Goal: Information Seeking & Learning: Learn about a topic

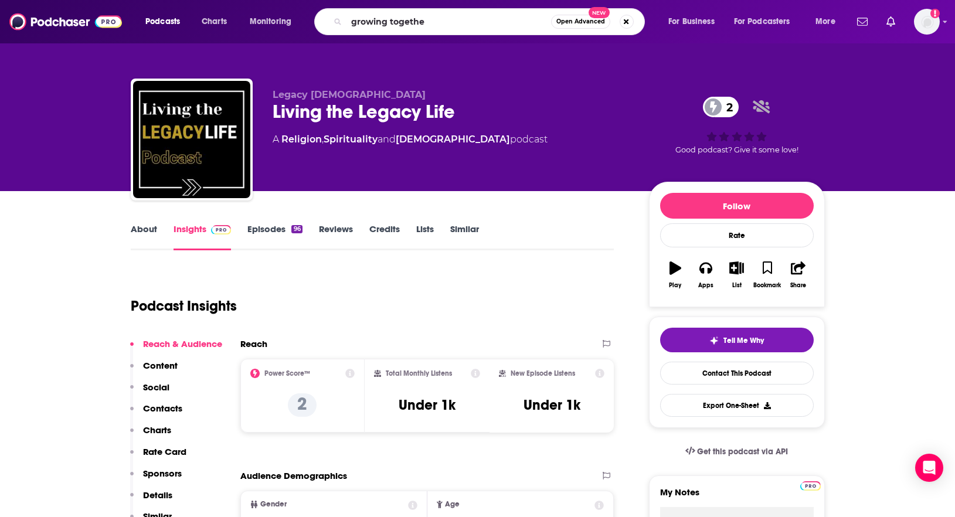
type input "growing together"
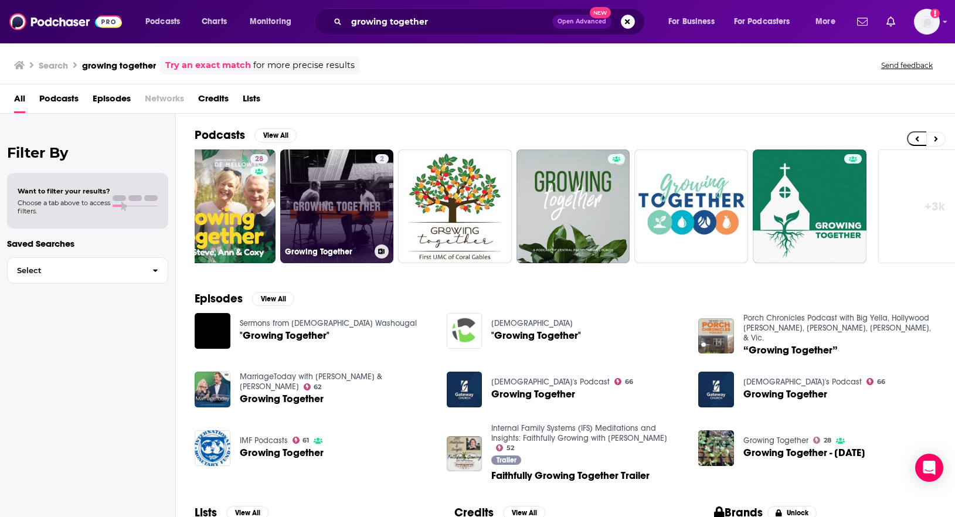
scroll to position [0, 317]
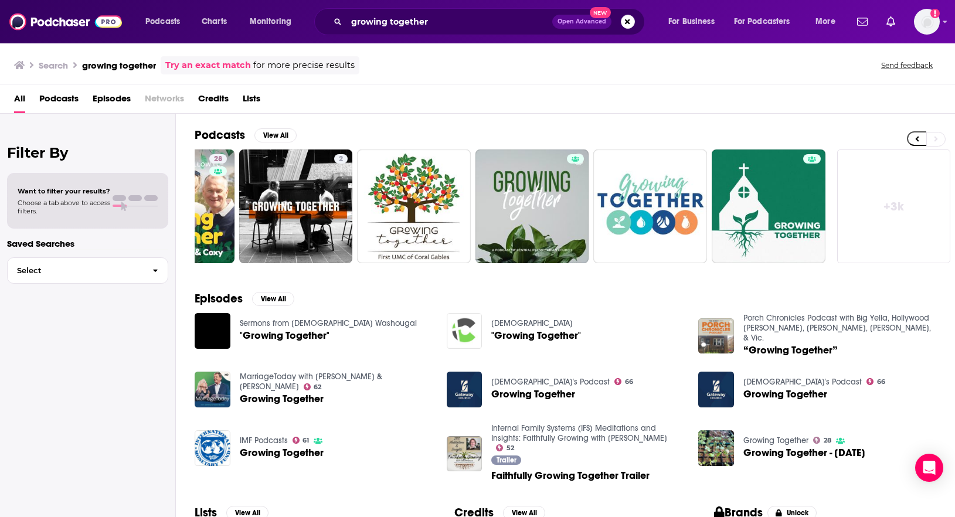
click at [892, 204] on link "+ 3k" at bounding box center [894, 207] width 114 height 114
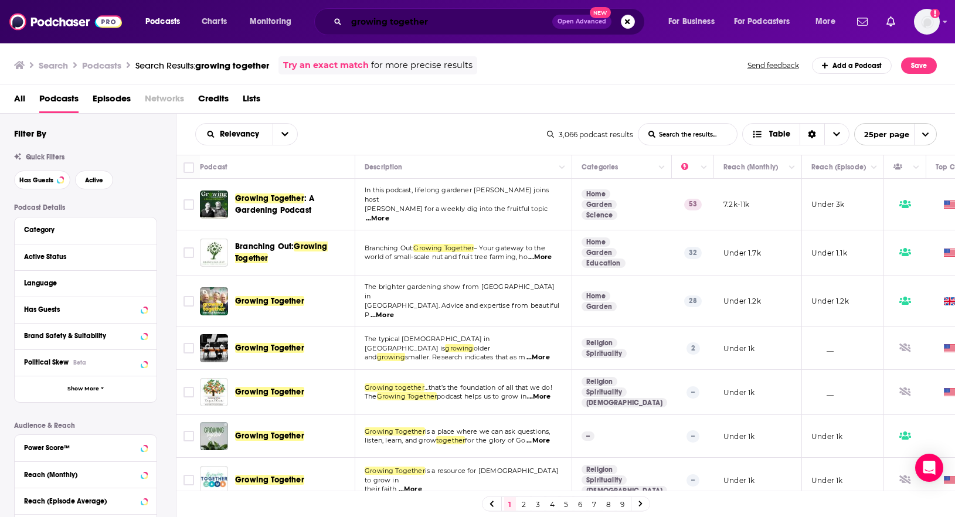
click at [430, 21] on input "growing together" at bounding box center [450, 21] width 206 height 19
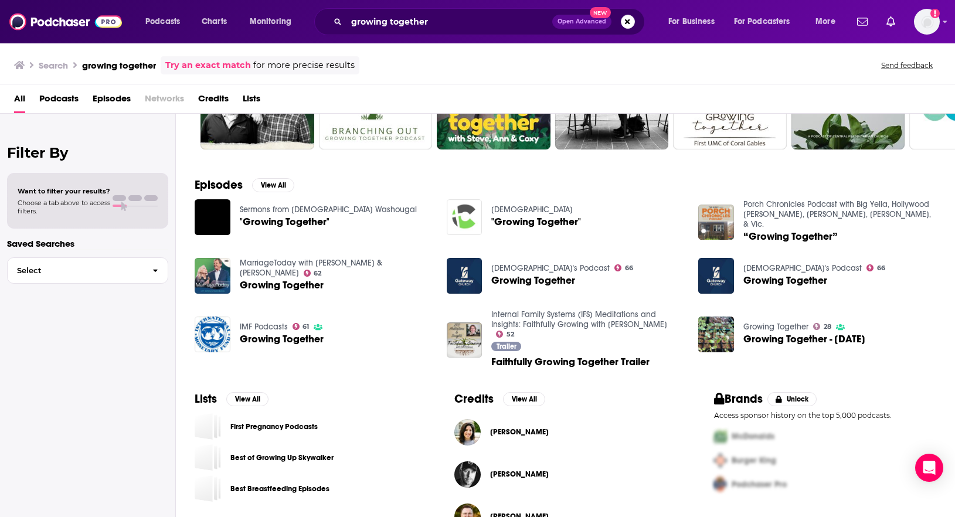
scroll to position [145, 0]
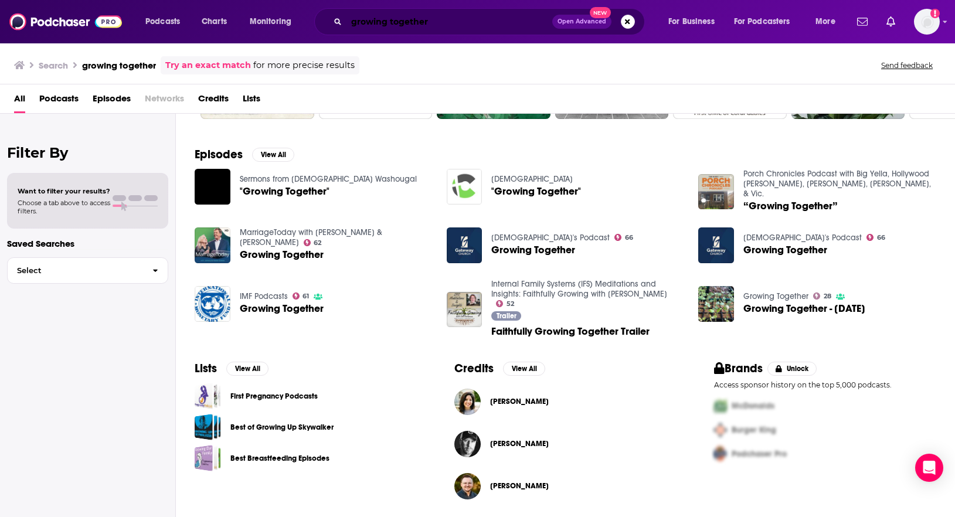
click at [391, 24] on input "growing together" at bounding box center [450, 21] width 206 height 19
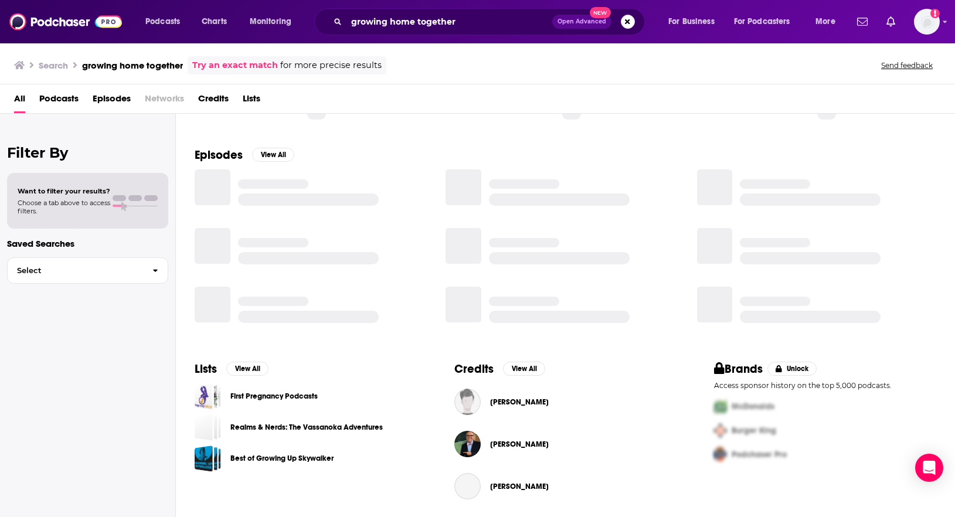
scroll to position [145, 0]
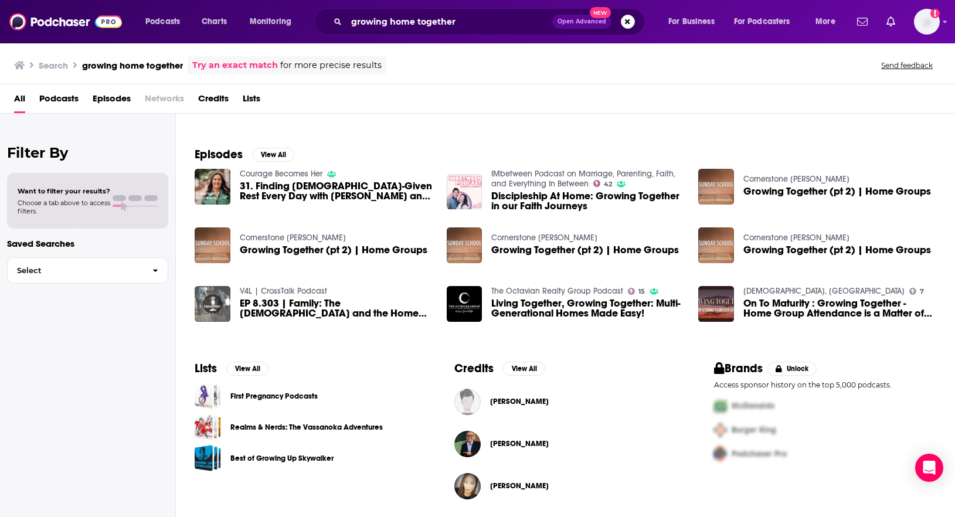
click at [104, 103] on span "Episodes" at bounding box center [112, 101] width 38 height 24
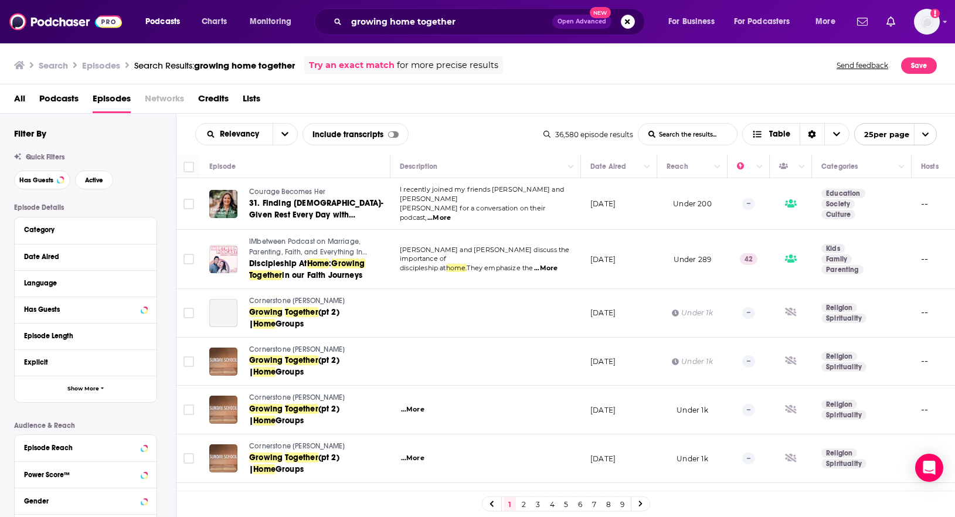
click at [60, 100] on span "Podcasts" at bounding box center [58, 101] width 39 height 24
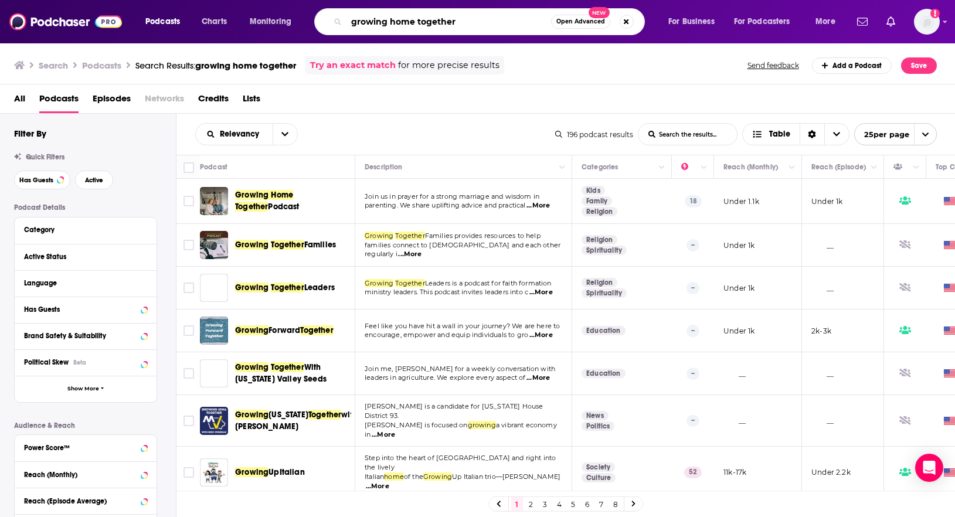
drag, startPoint x: 470, startPoint y: 20, endPoint x: 342, endPoint y: 22, distance: 127.8
click at [341, 22] on div "growing home together Open Advanced New" at bounding box center [479, 21] width 331 height 27
type input "imbetween"
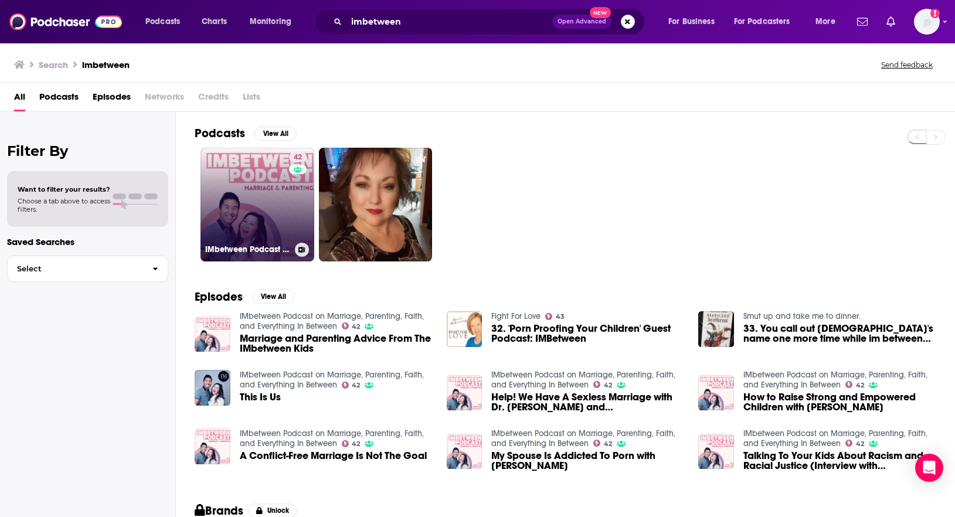
click at [269, 206] on link "42 IMbetween Podcast on Marriage, Parenting, Faith, and Everything In Between" at bounding box center [258, 205] width 114 height 114
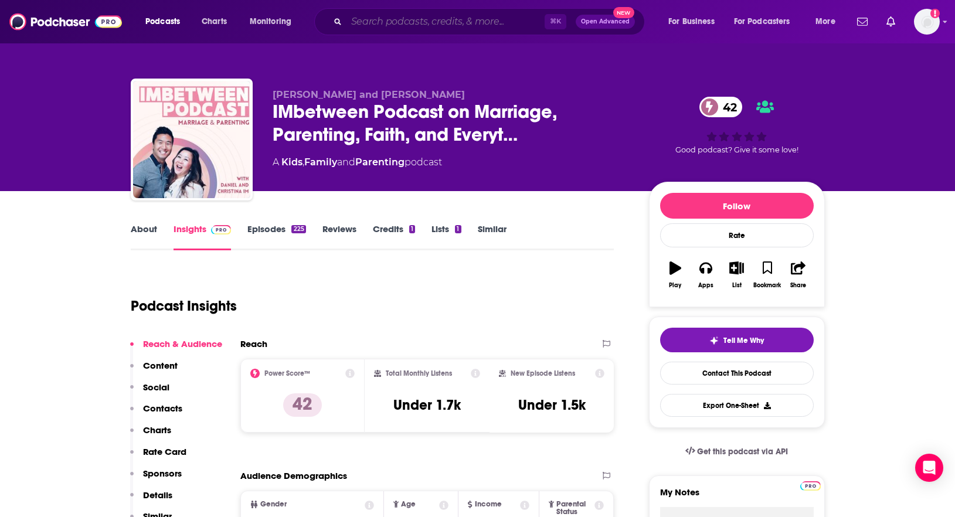
click at [483, 18] on input "Search podcasts, credits, & more..." at bounding box center [446, 21] width 198 height 19
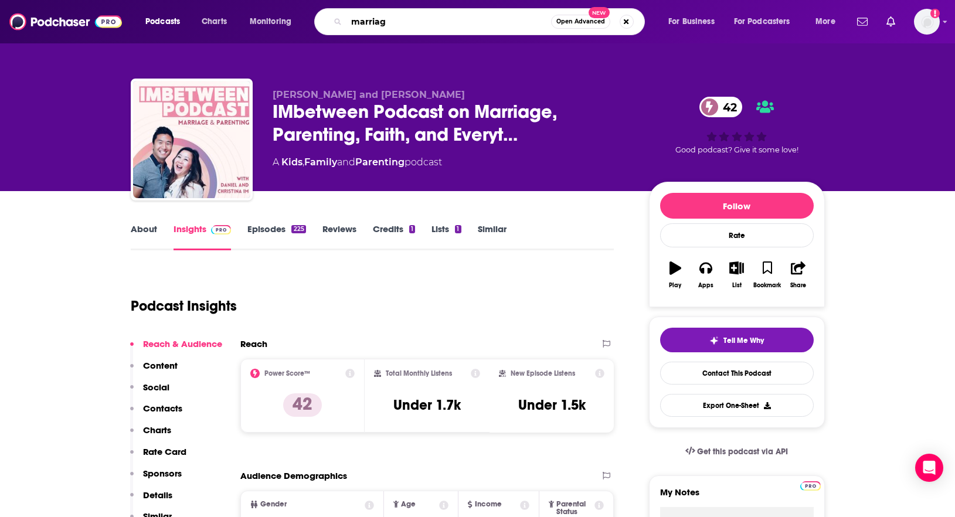
type input "marriage"
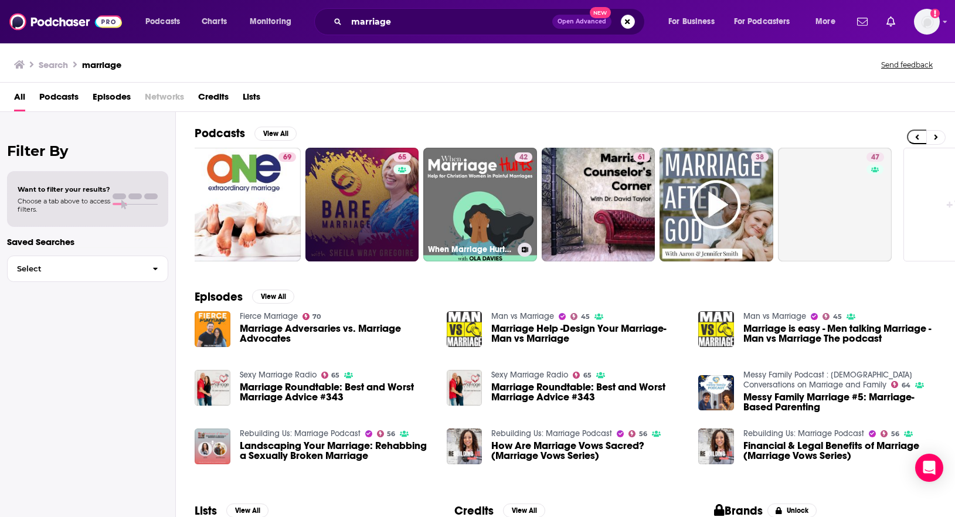
scroll to position [0, 317]
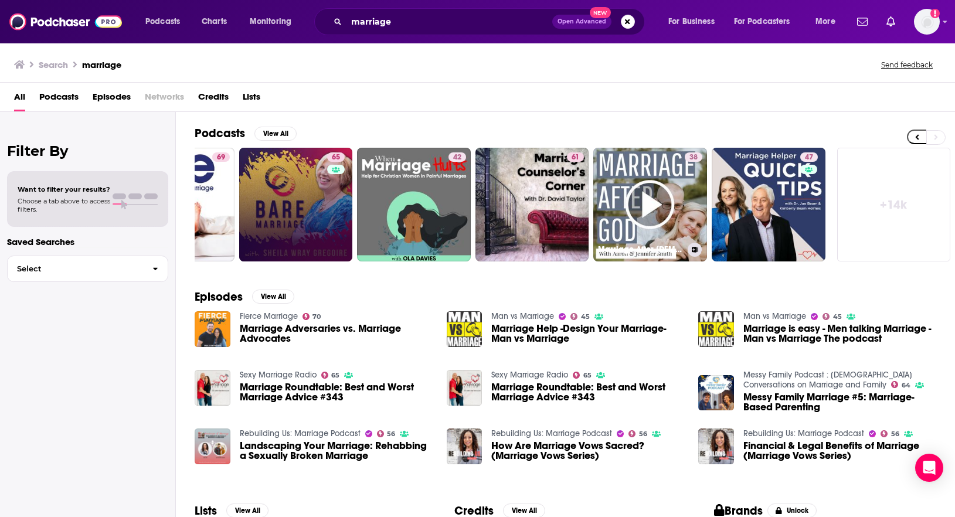
click at [633, 236] on link "38 Marriage After [DEMOGRAPHIC_DATA]: Marriage After [DEMOGRAPHIC_DATA] Show" at bounding box center [650, 205] width 114 height 114
